Goal: Check status

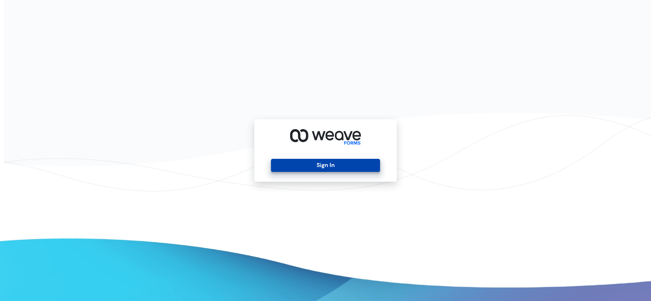
click at [343, 168] on button "Sign In" at bounding box center [325, 165] width 109 height 13
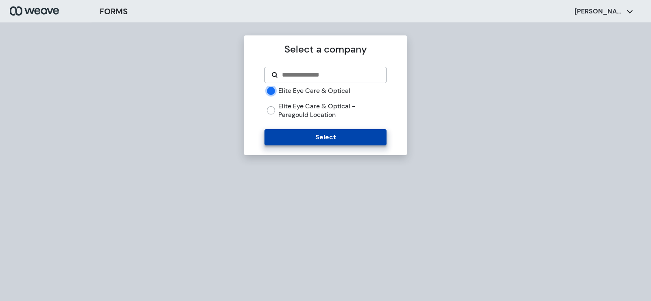
click at [291, 134] on button "Select" at bounding box center [325, 137] width 122 height 16
